Goal: Answer question/provide support: Share knowledge or assist other users

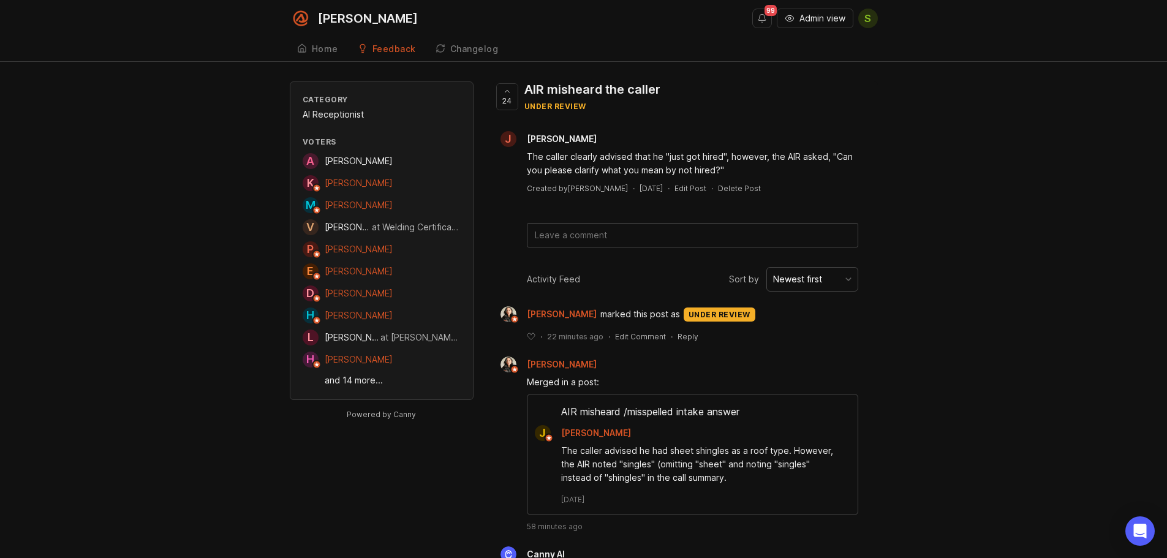
click at [362, 383] on link "and 14 more..." at bounding box center [393, 380] width 136 height 13
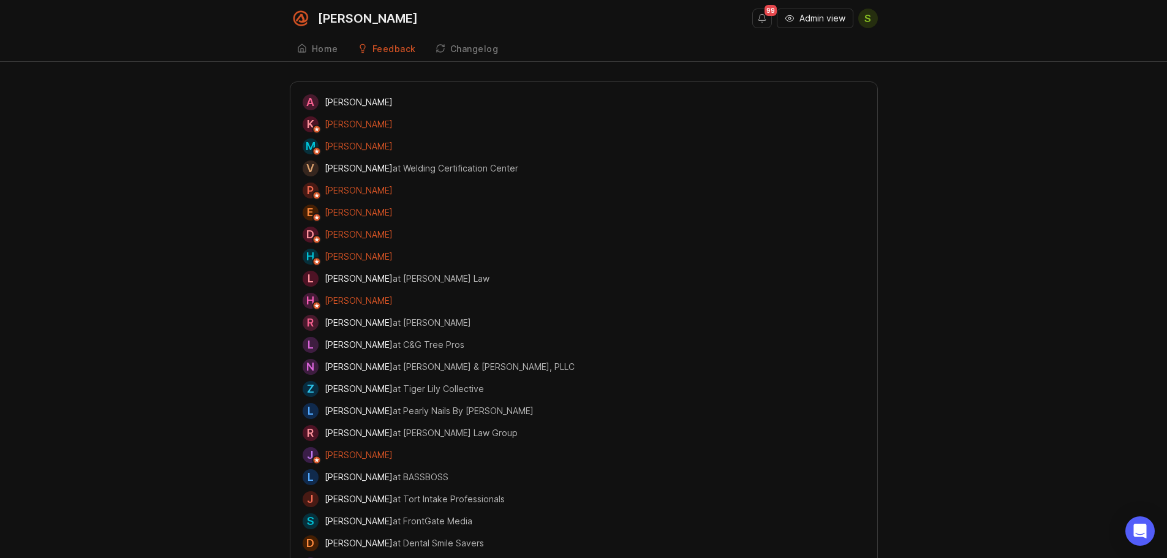
click at [229, 397] on div "A [PERSON_NAME] K [PERSON_NAME] M [PERSON_NAME] V [PERSON_NAME] at Welding Cert…" at bounding box center [583, 356] width 1167 height 549
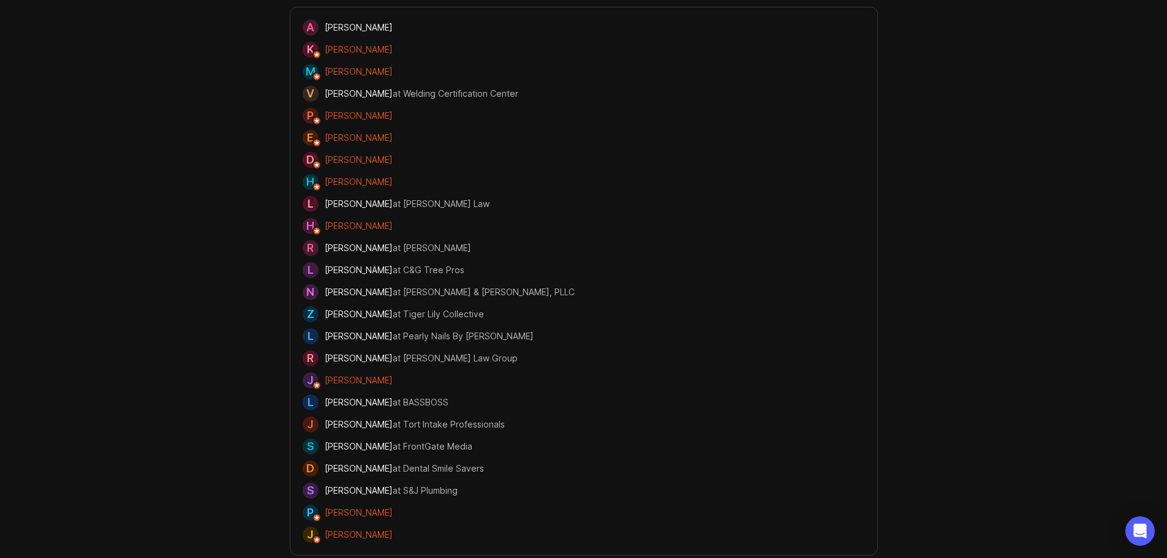
scroll to position [78, 0]
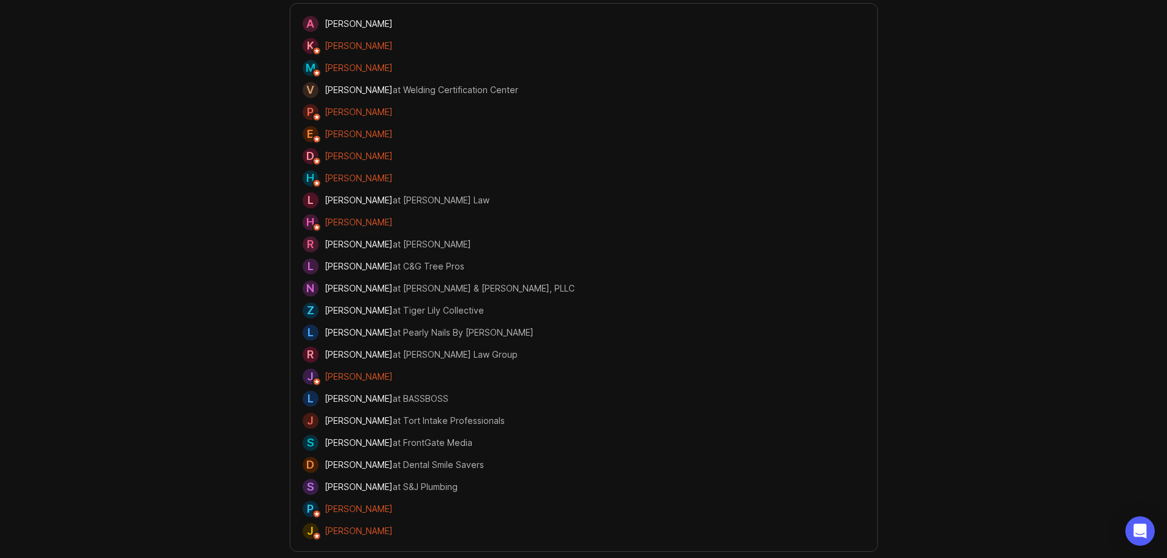
click at [972, 522] on div "A [PERSON_NAME] K [PERSON_NAME] M [PERSON_NAME] V [PERSON_NAME] at Welding Cert…" at bounding box center [583, 277] width 1167 height 549
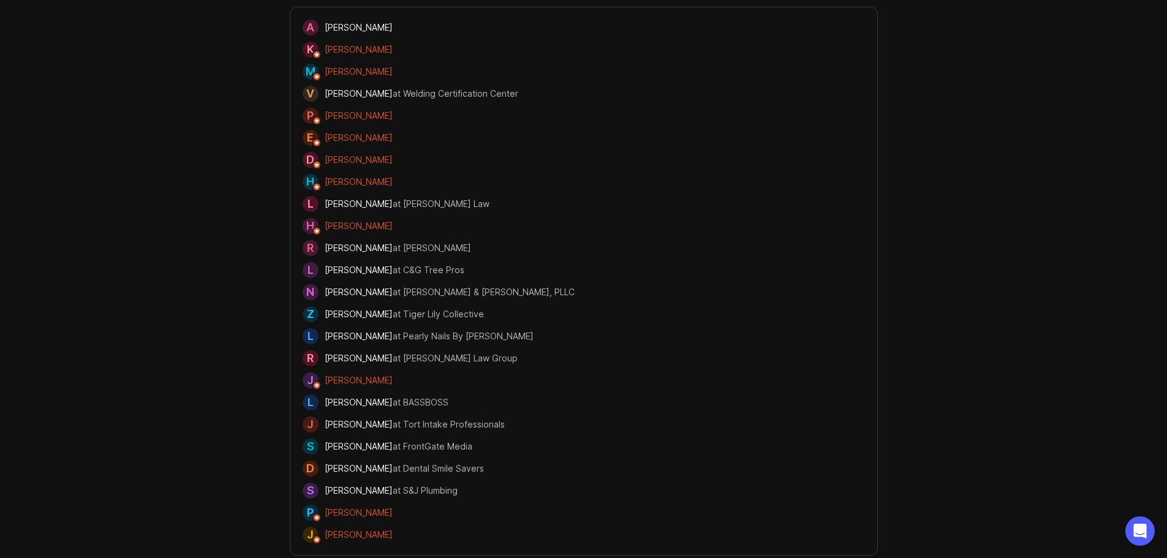
scroll to position [0, 0]
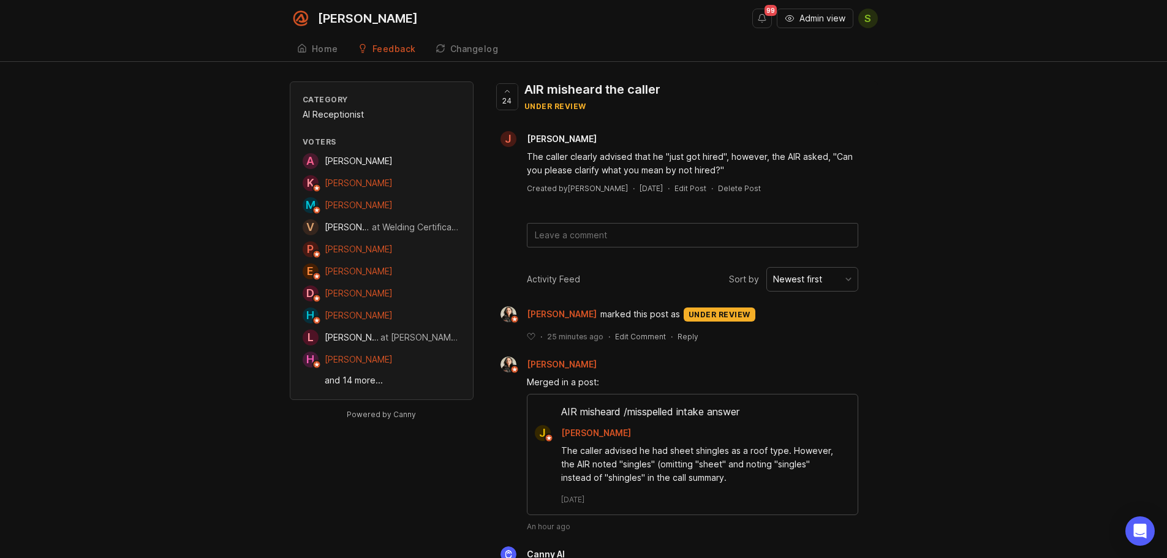
click at [103, 398] on div "Category AI Receptionist Voters A [PERSON_NAME] K [PERSON_NAME] M [PERSON_NAME]…" at bounding box center [583, 524] width 1167 height 885
